Goal: Connect with others: Connect with other users

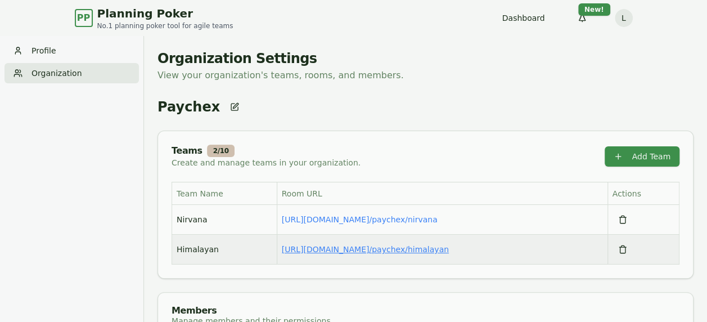
click at [407, 252] on link "[URL][DOMAIN_NAME] / paychex/himalayan" at bounding box center [365, 249] width 167 height 9
click at [412, 250] on link "[URL][DOMAIN_NAME] / paychex/himalayan" at bounding box center [365, 249] width 167 height 9
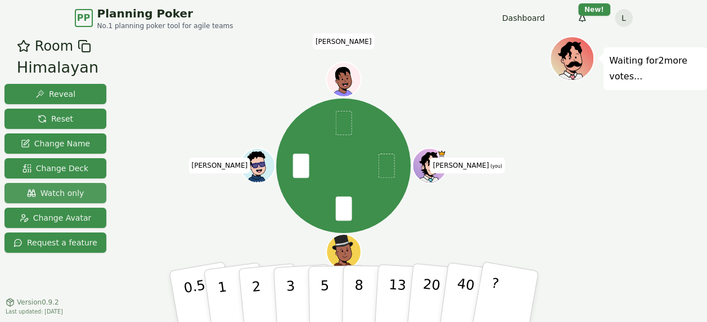
click at [49, 190] on span "Watch only" at bounding box center [55, 192] width 57 height 11
